Goal: Transaction & Acquisition: Purchase product/service

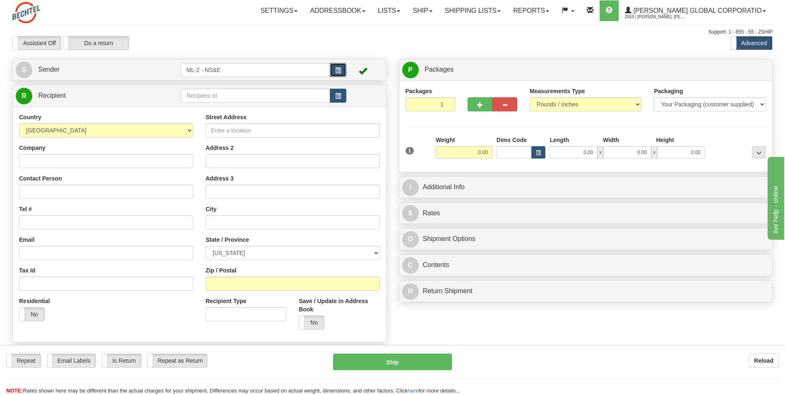
click at [342, 74] on button "button" at bounding box center [338, 70] width 17 height 14
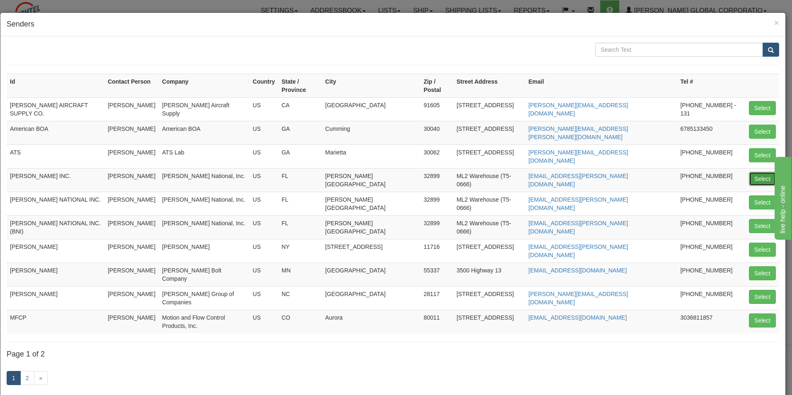
click at [756, 172] on button "Select" at bounding box center [762, 179] width 27 height 14
type input "[PERSON_NAME] INC."
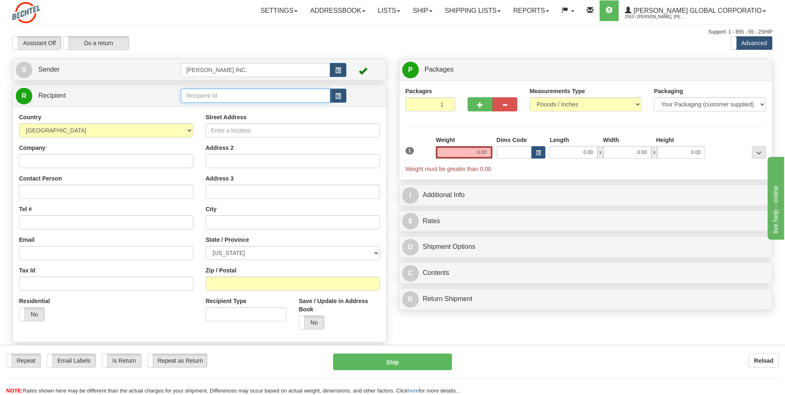
click at [250, 98] on input "text" at bounding box center [255, 96] width 149 height 14
drag, startPoint x: 261, startPoint y: 134, endPoint x: 232, endPoint y: 83, distance: 58.6
click at [261, 134] on input "Street Address" at bounding box center [293, 130] width 174 height 14
click at [231, 91] on input "text" at bounding box center [255, 96] width 149 height 14
paste input "Dupill Group"
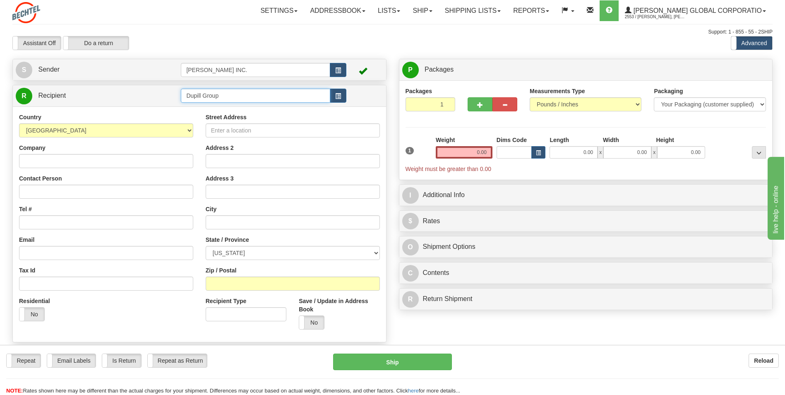
type input "Dupill Group"
click at [116, 115] on div "Country [GEOGRAPHIC_DATA] [GEOGRAPHIC_DATA] [GEOGRAPHIC_DATA] [GEOGRAPHIC_DATA]…" at bounding box center [199, 224] width 373 height 236
drag, startPoint x: 262, startPoint y: 122, endPoint x: 254, endPoint y: 132, distance: 13.6
click at [262, 123] on div "Street Address" at bounding box center [293, 125] width 174 height 24
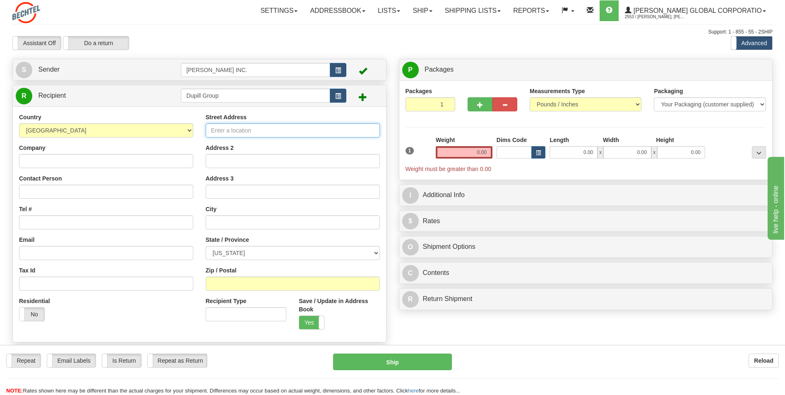
click at [254, 133] on input "Street Address" at bounding box center [293, 130] width 174 height 14
click at [243, 125] on input "Street Address" at bounding box center [293, 130] width 174 height 14
paste input "[STREET_ADDRESS]"
type input "[STREET_ADDRESS]"
drag, startPoint x: 84, startPoint y: 165, endPoint x: 76, endPoint y: 162, distance: 8.4
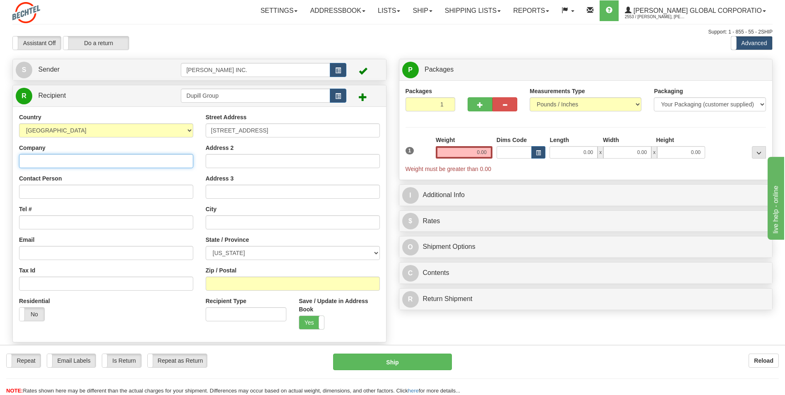
click at [84, 164] on input "Company" at bounding box center [106, 161] width 174 height 14
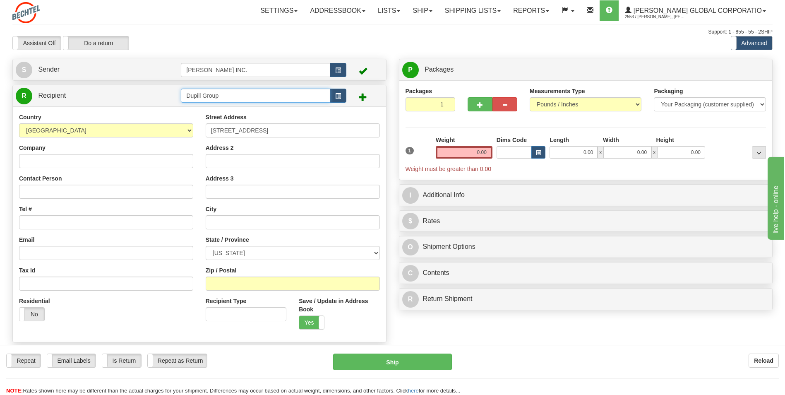
drag, startPoint x: 250, startPoint y: 96, endPoint x: 144, endPoint y: 96, distance: 106.0
click at [144, 96] on tr "R Recipient Dupill Group" at bounding box center [200, 95] width 368 height 17
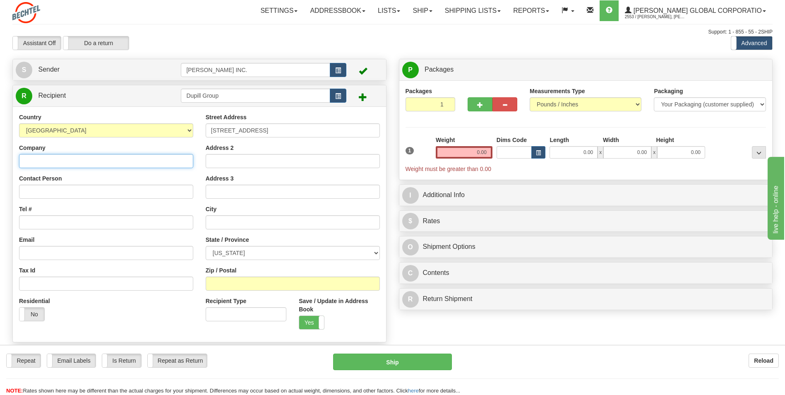
drag, startPoint x: 153, startPoint y: 154, endPoint x: 150, endPoint y: 159, distance: 5.4
click at [152, 156] on input "Company" at bounding box center [106, 161] width 174 height 14
paste input "Dupill Group"
type input "Dupill Group"
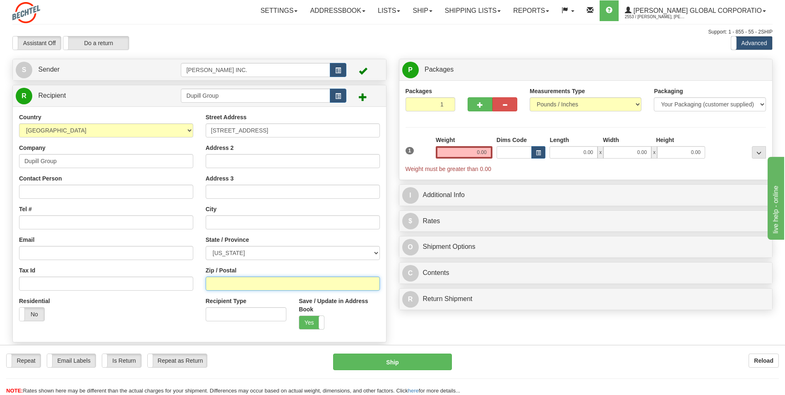
drag, startPoint x: 281, startPoint y: 290, endPoint x: 278, endPoint y: 286, distance: 4.5
click at [281, 289] on input "Zip / Postal" at bounding box center [293, 284] width 174 height 14
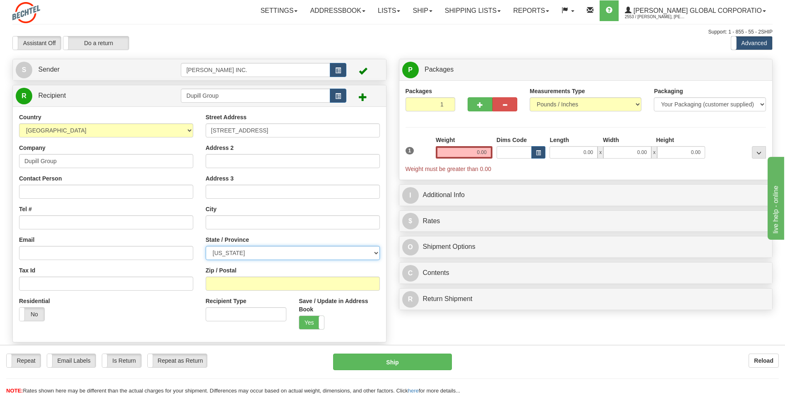
click at [209, 253] on select "[US_STATE] [US_STATE] [US_STATE] [US_STATE] Armed Forces America Armed Forces E…" at bounding box center [293, 253] width 174 height 14
drag, startPoint x: 200, startPoint y: 289, endPoint x: 220, endPoint y: 238, distance: 54.3
click at [200, 288] on div "Street Address [STREET_ADDRESS] Address 2 Address 3 City State / Province [US_S…" at bounding box center [293, 224] width 187 height 223
click at [234, 218] on input "text" at bounding box center [293, 222] width 174 height 14
paste input "[PERSON_NAME]"
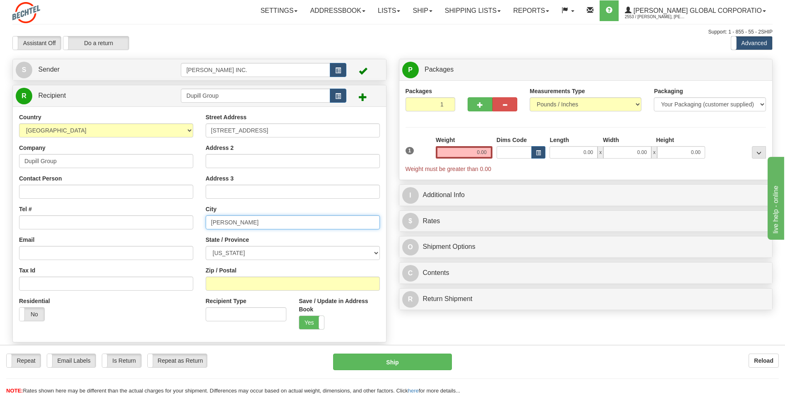
type input "[PERSON_NAME]"
click at [303, 252] on select "[US_STATE] [US_STATE] [US_STATE] [US_STATE] Armed Forces America Armed Forces E…" at bounding box center [293, 253] width 174 height 14
select select "PA"
click at [237, 266] on div "Zip / Postal" at bounding box center [293, 278] width 174 height 24
drag, startPoint x: 279, startPoint y: 289, endPoint x: 274, endPoint y: 287, distance: 4.5
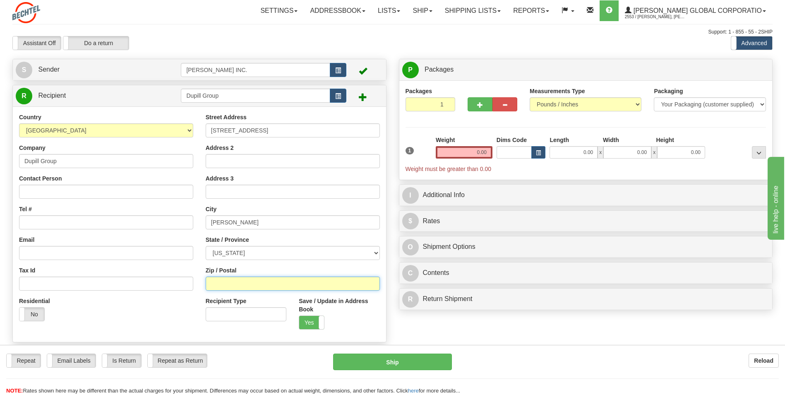
click at [279, 289] on input "Zip / Postal" at bounding box center [293, 284] width 174 height 14
paste input "16001"
type input "16001"
click at [118, 318] on div "Residential Yes No" at bounding box center [106, 312] width 187 height 31
click at [43, 217] on input "Tel #" at bounding box center [106, 222] width 174 height 14
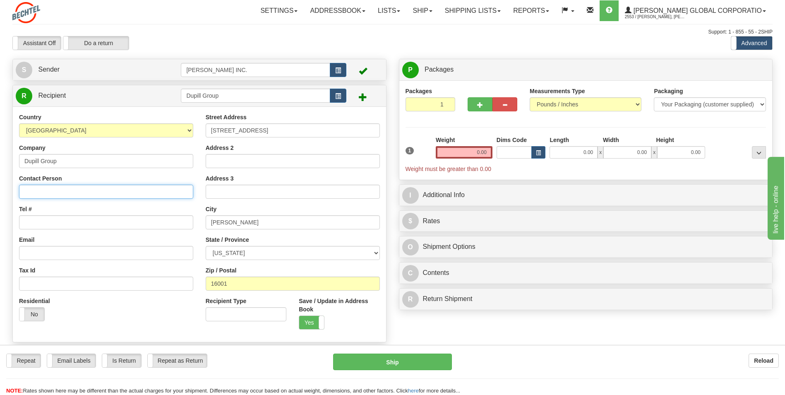
click at [44, 190] on input "Contact Person" at bounding box center [106, 192] width 174 height 14
click at [18, 250] on div "Country [GEOGRAPHIC_DATA] [GEOGRAPHIC_DATA] [GEOGRAPHIC_DATA] [GEOGRAPHIC_DATA]…" at bounding box center [106, 220] width 187 height 214
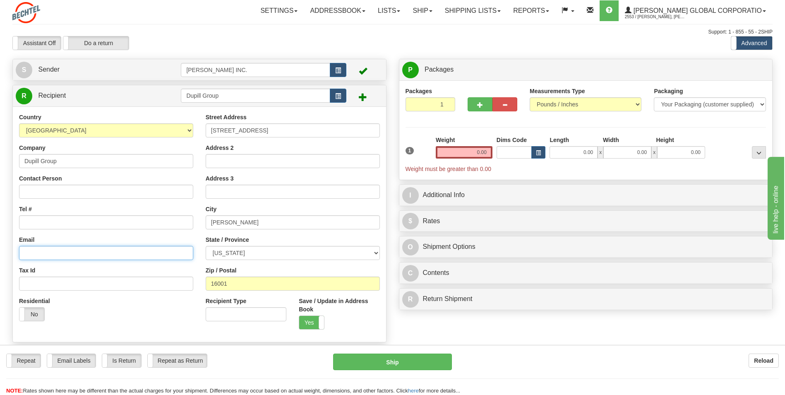
click at [31, 255] on input "Email" at bounding box center [106, 253] width 174 height 14
paste input "[PERSON_NAME][EMAIL_ADDRESS][PERSON_NAME][DOMAIN_NAME]"
type input "[PERSON_NAME][EMAIL_ADDRESS][PERSON_NAME][DOMAIN_NAME]"
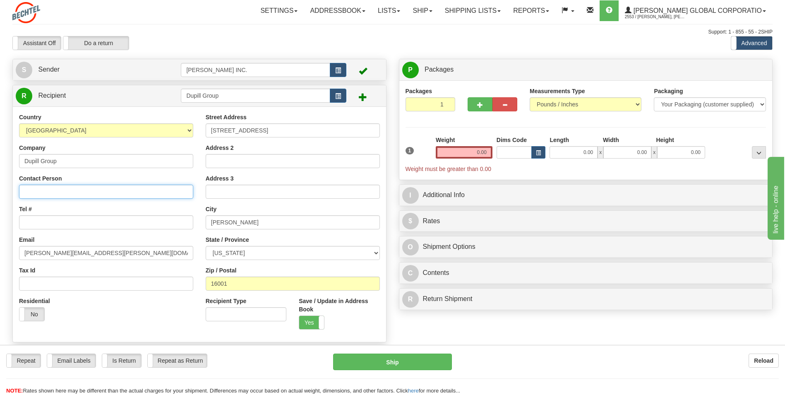
click at [68, 186] on input "Contact Person" at bounding box center [106, 192] width 174 height 14
paste input "[PERSON_NAME] [PERSON_NAME]"
type input "[PERSON_NAME] [PERSON_NAME]"
click at [41, 218] on input "Tel #" at bounding box center [106, 222] width 174 height 14
click at [162, 226] on input "Tel #" at bounding box center [106, 222] width 174 height 14
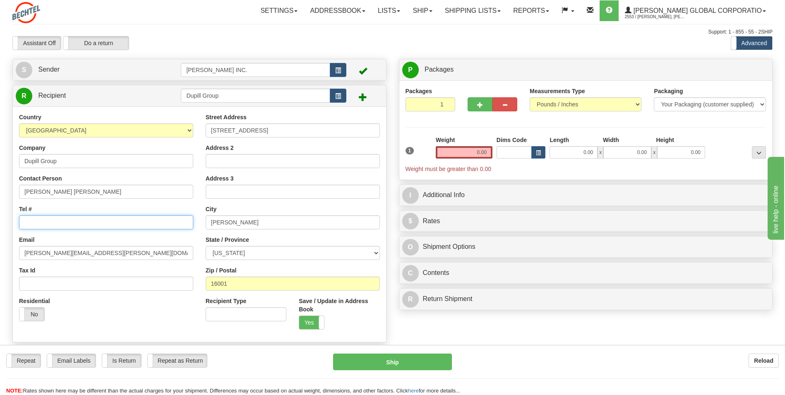
paste input "[PHONE_NUMBER]"
type input "[PHONE_NUMBER]"
click at [162, 105] on div "R Recipient Dupill Group" at bounding box center [199, 95] width 373 height 21
click at [336, 67] on button "button" at bounding box center [338, 70] width 17 height 14
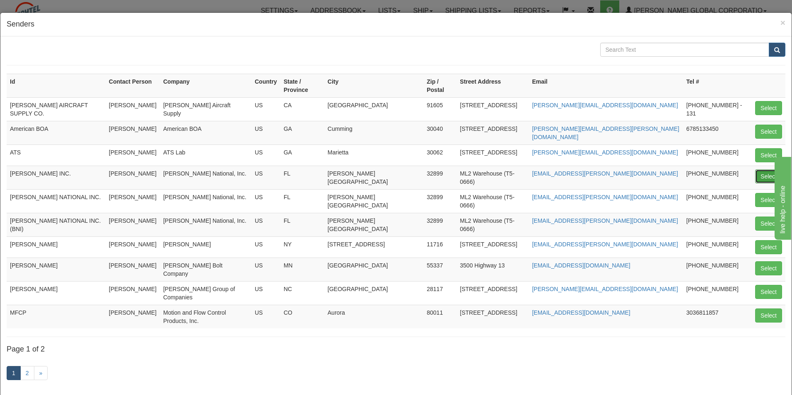
click at [771, 169] on button "Select" at bounding box center [768, 176] width 27 height 14
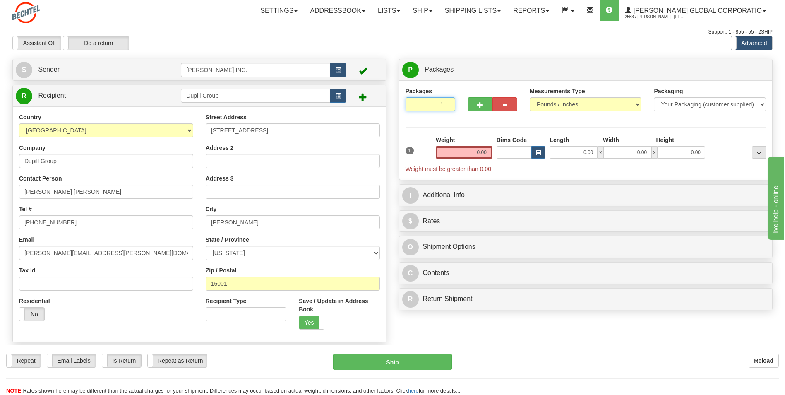
drag, startPoint x: 420, startPoint y: 107, endPoint x: 436, endPoint y: 106, distance: 15.7
click at [436, 106] on input "1" at bounding box center [431, 104] width 50 height 14
drag, startPoint x: 470, startPoint y: 149, endPoint x: 518, endPoint y: 149, distance: 48.0
click at [518, 149] on div "1 Weight 0.00 Dims Code 0.00" at bounding box center [586, 154] width 365 height 37
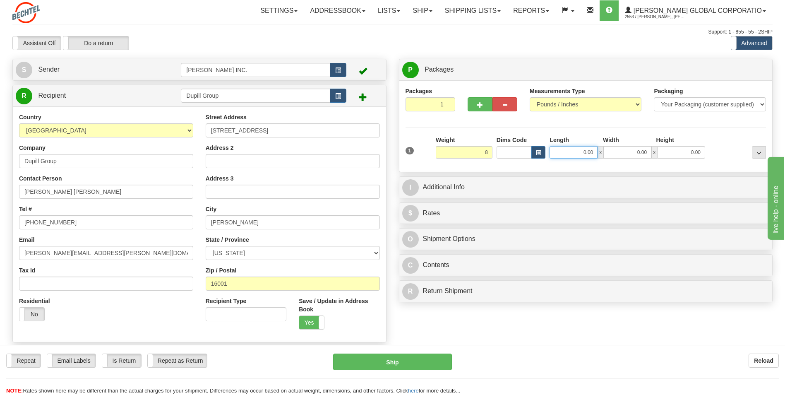
type input "8.00"
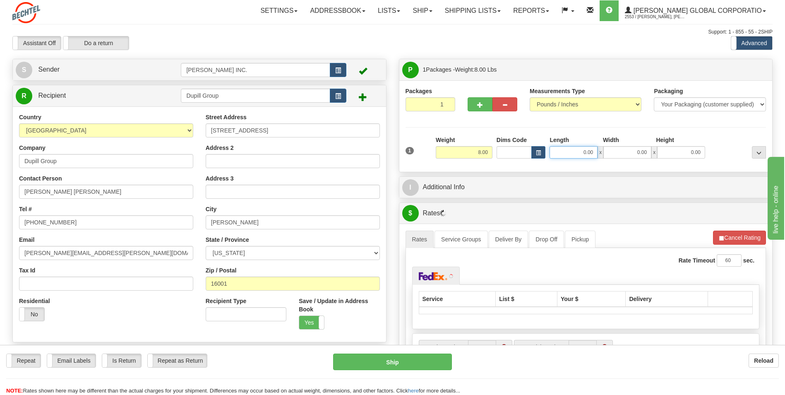
drag, startPoint x: 589, startPoint y: 151, endPoint x: 609, endPoint y: 149, distance: 20.3
click at [609, 149] on div "0.00 x 0.00 x 0.00" at bounding box center [628, 152] width 156 height 12
type input "12.00"
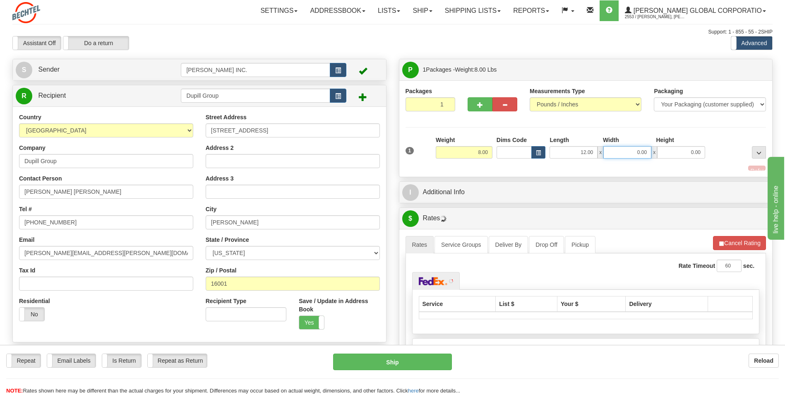
drag, startPoint x: 635, startPoint y: 152, endPoint x: 672, endPoint y: 152, distance: 36.9
click at [672, 152] on div "12.00 x 0.00 x 0.00" at bounding box center [628, 152] width 156 height 12
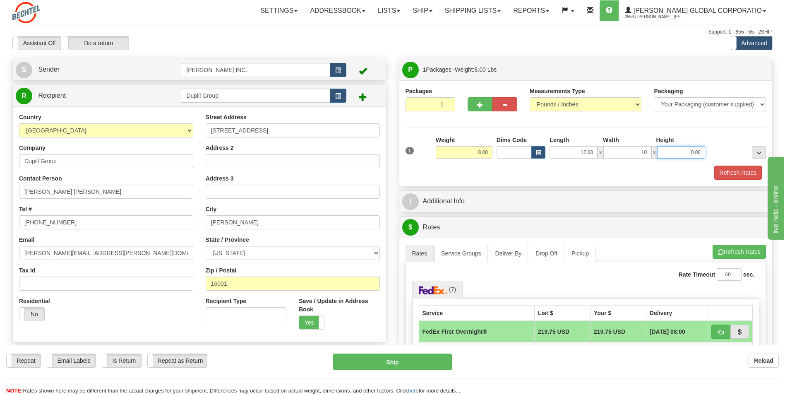
type input "10.00"
drag, startPoint x: 684, startPoint y: 150, endPoint x: 716, endPoint y: 150, distance: 32.3
click at [716, 150] on div "1 Weight 8.00 Dims Code x x" at bounding box center [586, 150] width 365 height 29
type input "5.00"
click at [720, 130] on div "Packages 1 1 Measurements Type" at bounding box center [586, 133] width 361 height 93
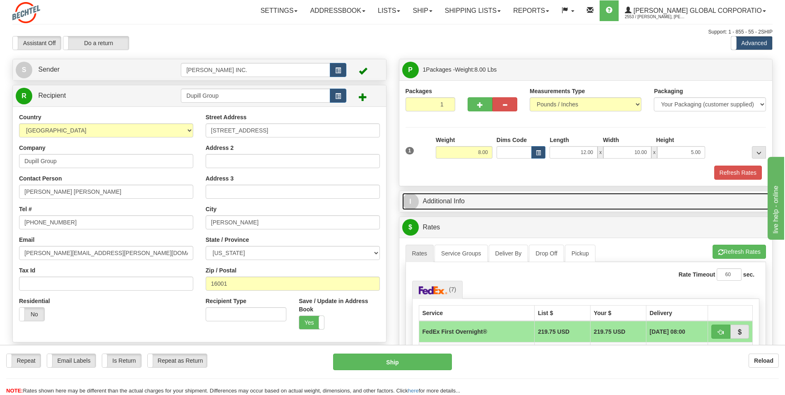
click at [528, 201] on link "I Additional Info" at bounding box center [586, 201] width 368 height 17
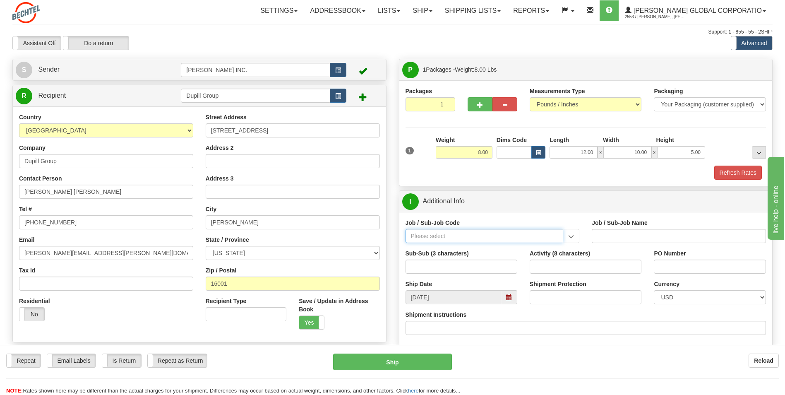
click at [438, 231] on input "Job / Sub-Job Code" at bounding box center [485, 236] width 158 height 14
drag, startPoint x: 444, startPoint y: 249, endPoint x: 618, endPoint y: 248, distance: 173.9
click at [444, 249] on div "26046-31P" at bounding box center [483, 248] width 150 height 9
type input "26046-31P"
type input "MOBILE LAUNCHER 2 - GENERAL REQUIREMENT / PROCURE"
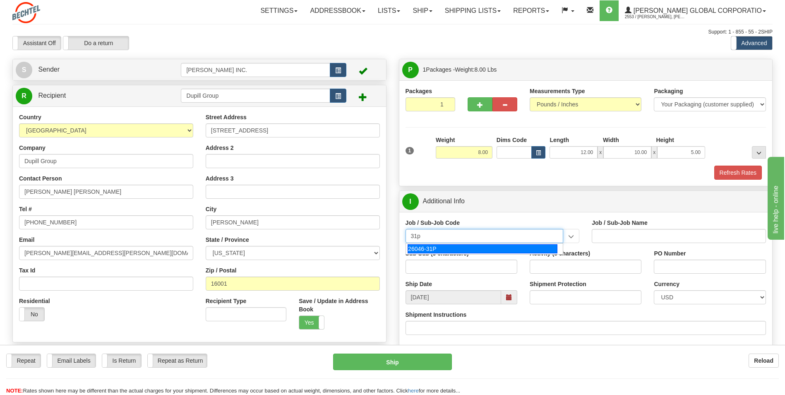
type input "26046-31P"
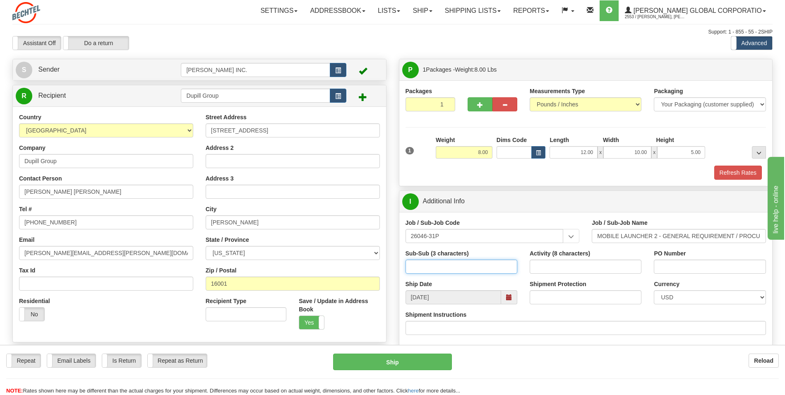
click at [465, 267] on input "Sub-Sub (3 characters)" at bounding box center [462, 267] width 112 height 14
type input "ML2"
click at [572, 265] on input "Activity (8 characters)" at bounding box center [586, 267] width 112 height 14
type input "00000085"
drag, startPoint x: 724, startPoint y: 263, endPoint x: 717, endPoint y: 268, distance: 8.0
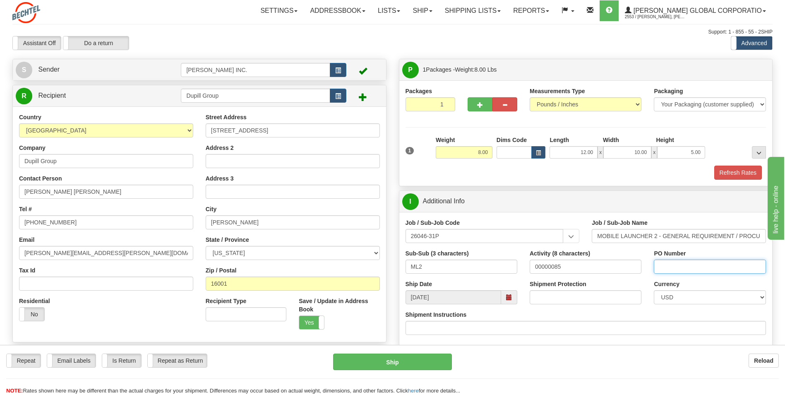
click at [724, 264] on input "PO Number" at bounding box center [710, 267] width 112 height 14
click at [691, 267] on input "PO Number" at bounding box center [710, 267] width 112 height 14
paste input "Q03335Rev1"
type input "Q03335Rev1"
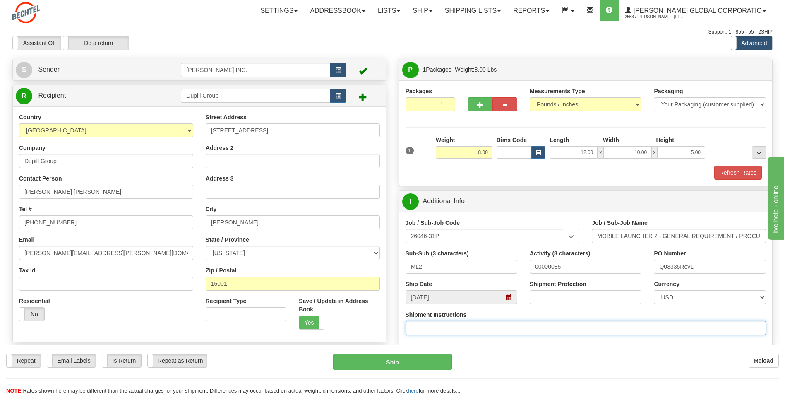
click at [640, 330] on input "Shipment Instructions" at bounding box center [586, 328] width 361 height 14
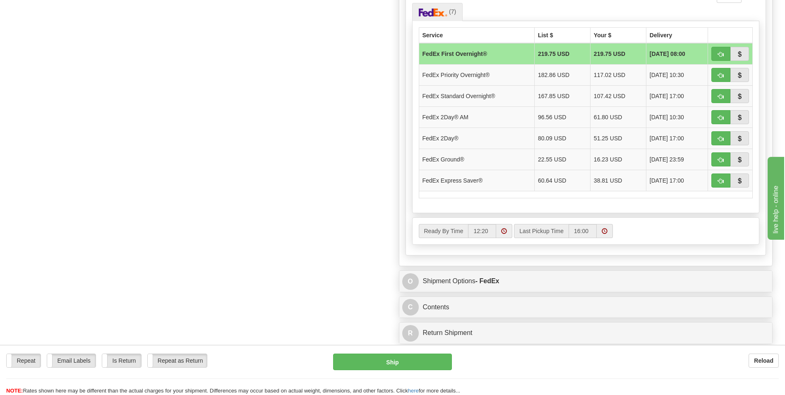
scroll to position [414, 0]
click at [721, 183] on button "button" at bounding box center [721, 180] width 19 height 14
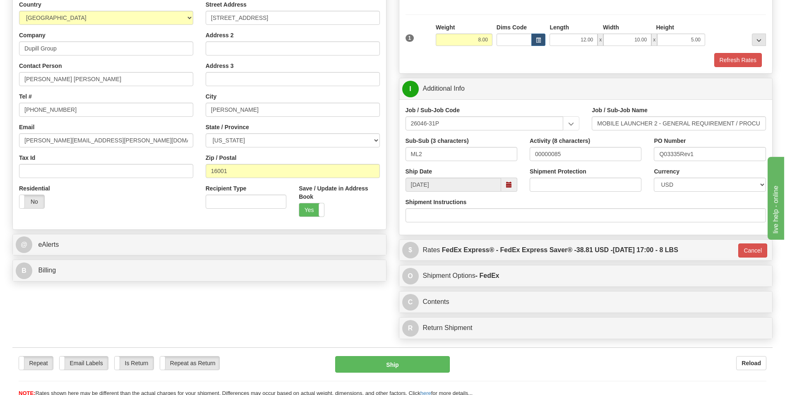
scroll to position [124, 0]
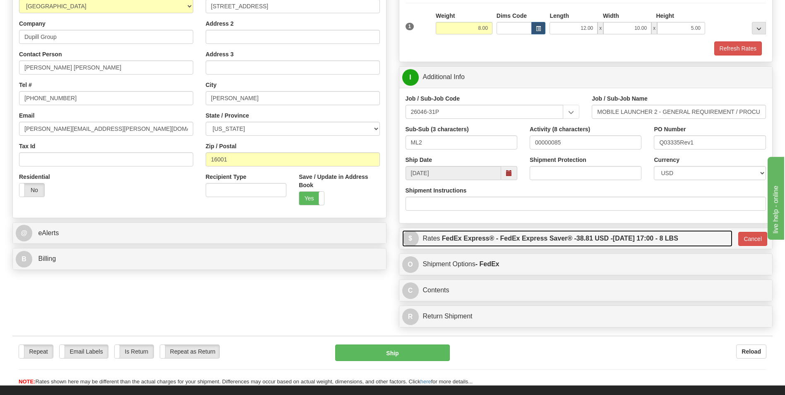
click at [574, 237] on label "FedEx Express® - FedEx Express Saver® - 38.81 USD - [DATE] 17:00 - 8 LBS" at bounding box center [560, 238] width 236 height 17
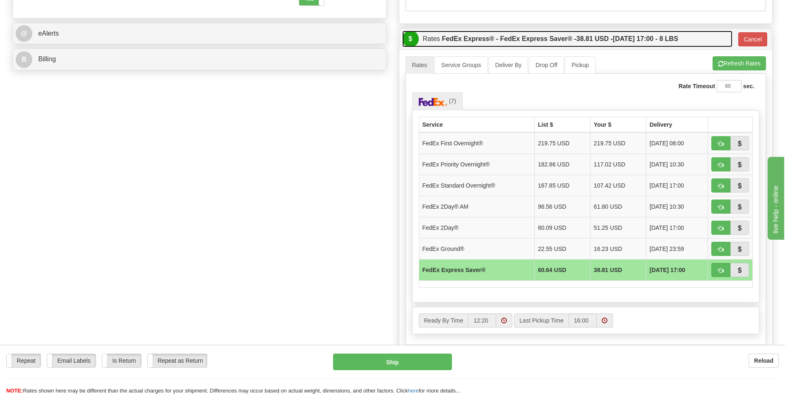
scroll to position [331, 0]
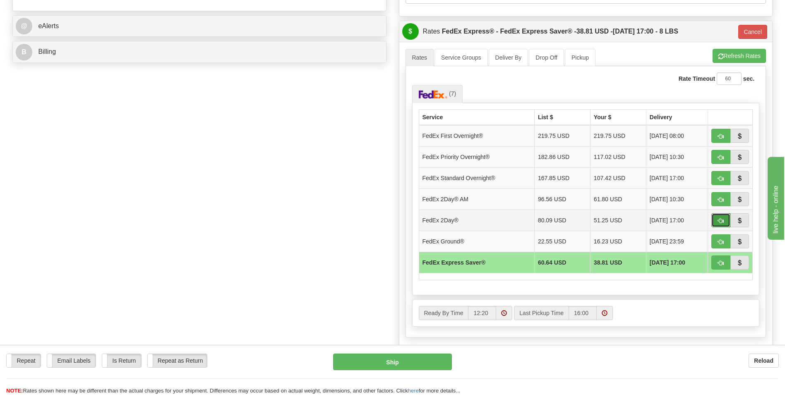
click at [718, 219] on span "button" at bounding box center [721, 220] width 6 height 5
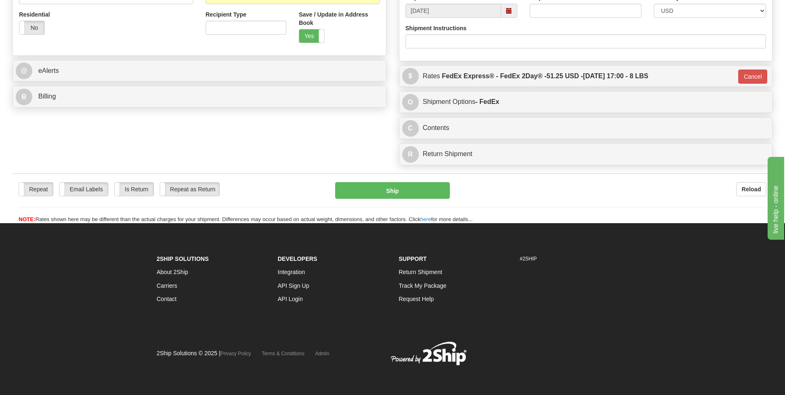
scroll to position [286, 0]
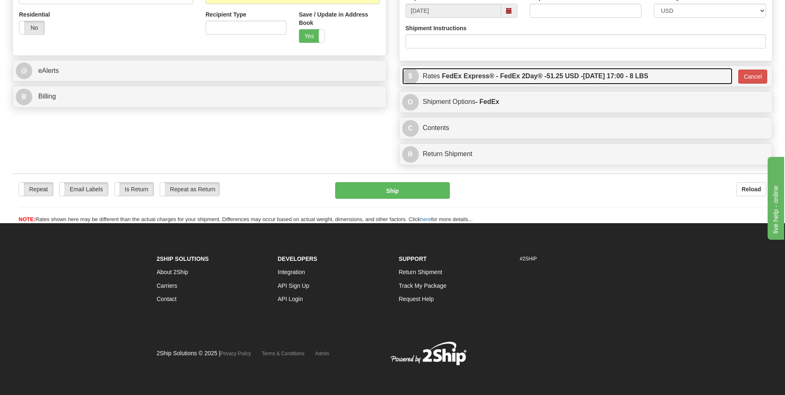
click at [540, 77] on label "FedEx Express® - FedEx 2Day® - 51.25 USD - [DATE] 17:00 - 8 LBS" at bounding box center [545, 76] width 207 height 17
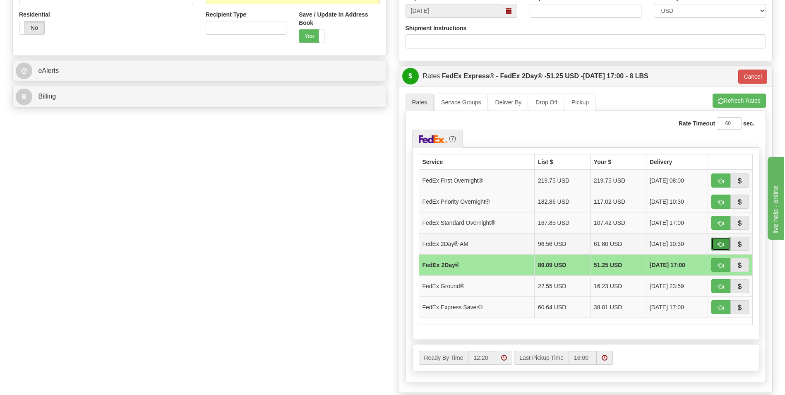
click at [720, 244] on span "button" at bounding box center [721, 244] width 6 height 5
type input "49"
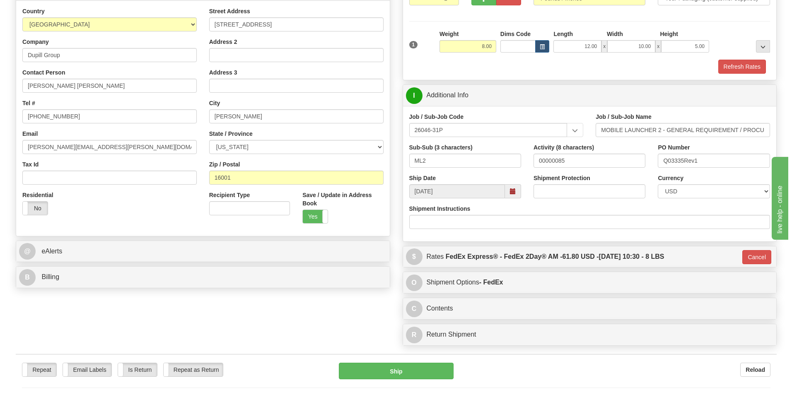
scroll to position [124, 0]
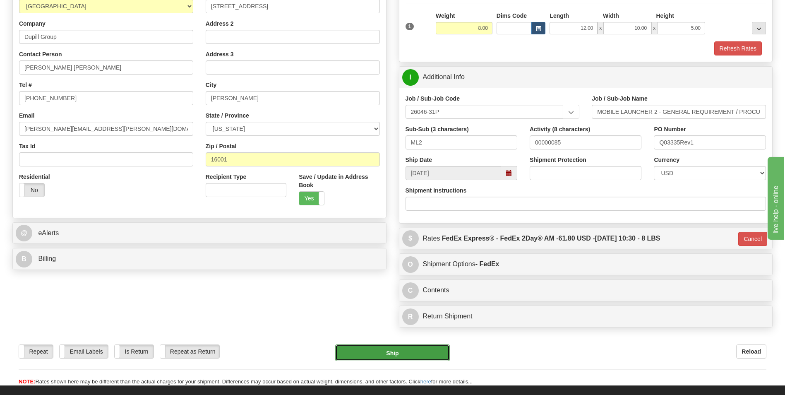
click at [430, 351] on button "Ship" at bounding box center [392, 352] width 114 height 17
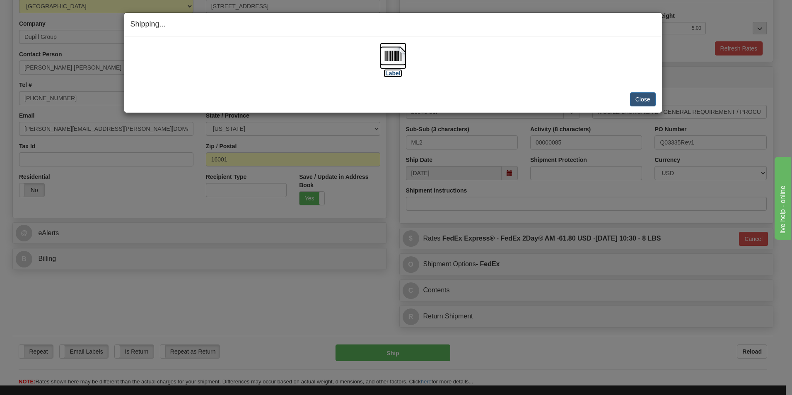
click at [392, 57] on img at bounding box center [393, 56] width 26 height 26
